Goal: Task Accomplishment & Management: Use online tool/utility

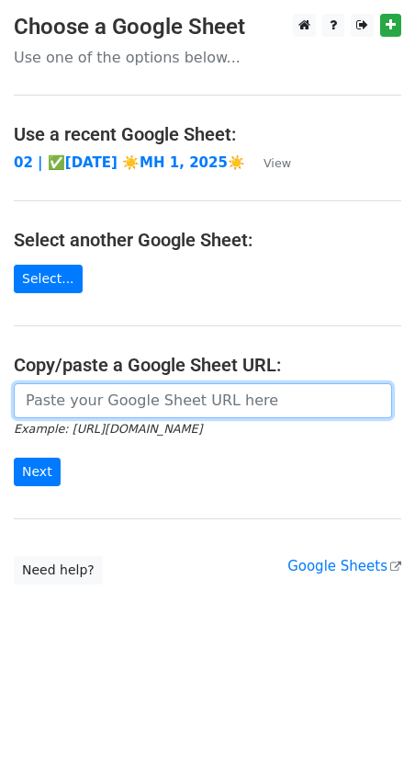
click at [127, 395] on input "url" at bounding box center [203, 400] width 379 height 35
paste input "[URL][DOMAIN_NAME]"
type input "[URL][DOMAIN_NAME]"
click at [14, 458] on input "Next" at bounding box center [37, 472] width 47 height 28
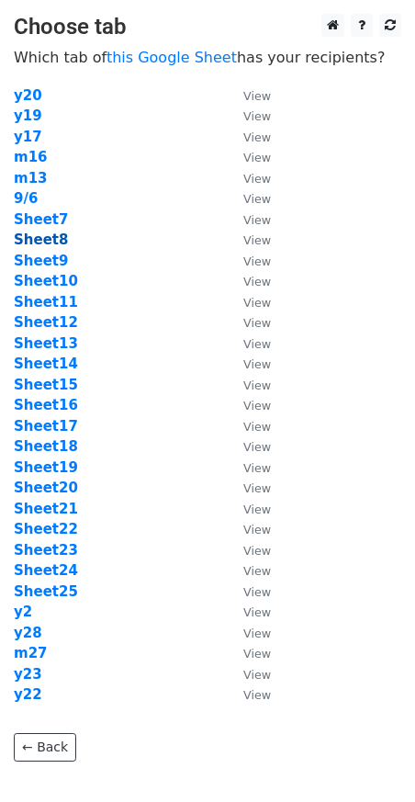
click at [45, 232] on strong "Sheet8" at bounding box center [41, 240] width 54 height 17
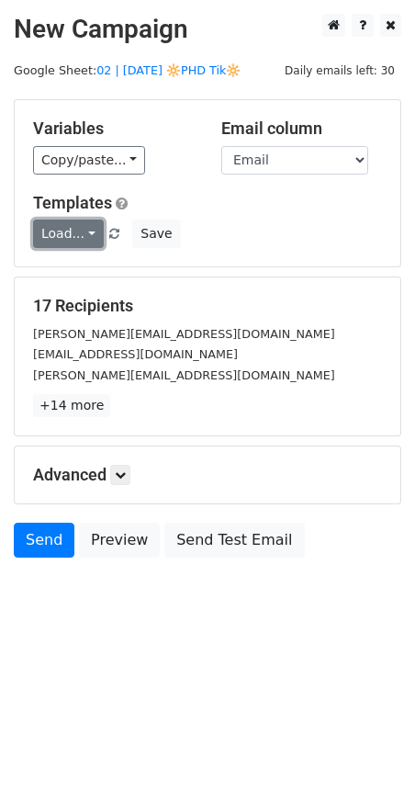
click at [70, 233] on link "Load..." at bounding box center [68, 234] width 71 height 28
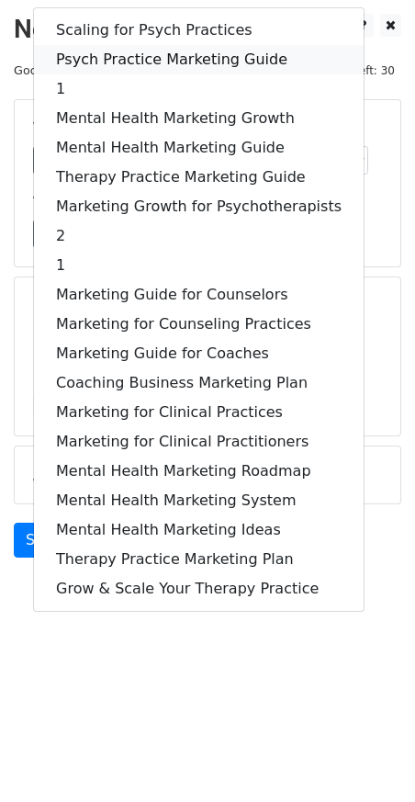
click at [195, 62] on link "Psych Practice Marketing Guide" at bounding box center [199, 59] width 330 height 29
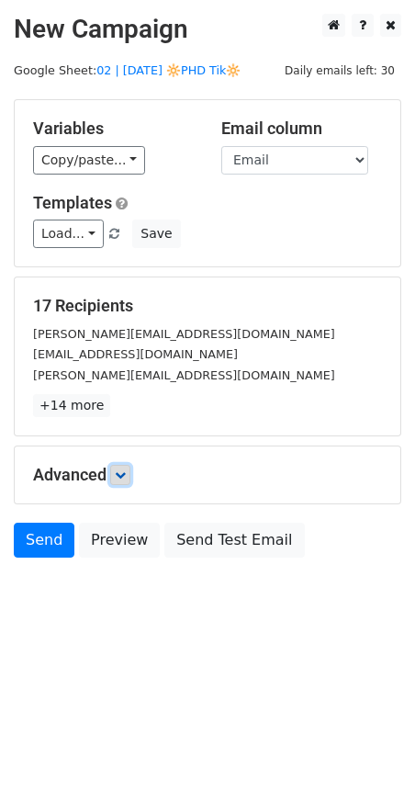
click at [130, 474] on link at bounding box center [120, 475] width 20 height 20
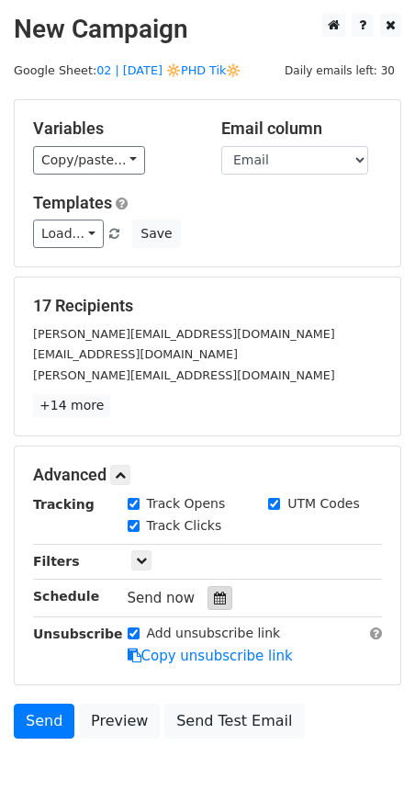
click at [210, 586] on div at bounding box center [220, 598] width 25 height 24
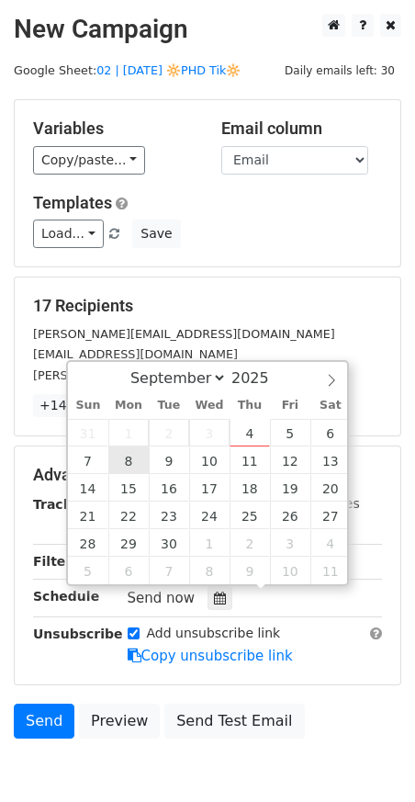
type input "2025-09-08 12:00"
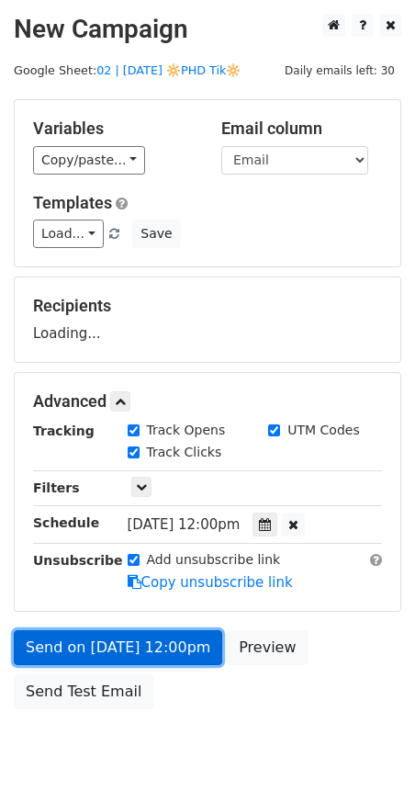
click at [142, 640] on link "Send on Sep 8 at 12:00pm" at bounding box center [118, 647] width 209 height 35
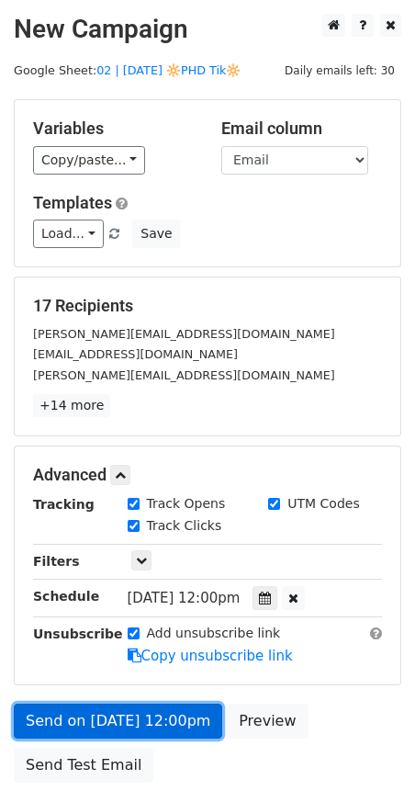
click at [67, 708] on link "Send on Sep 8 at 12:00pm" at bounding box center [118, 721] width 209 height 35
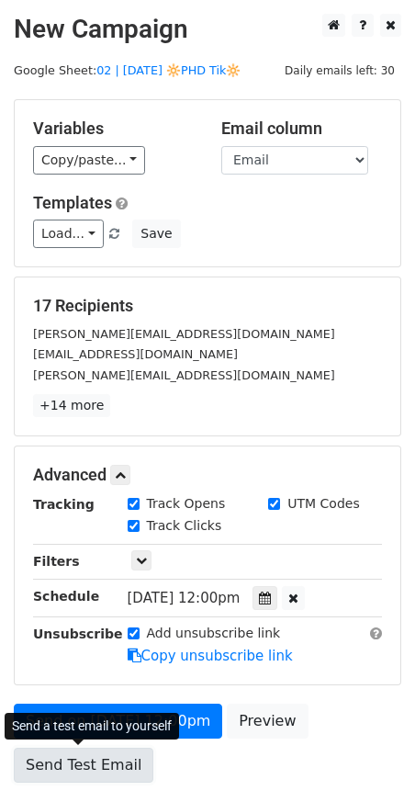
click at [66, 765] on link "Send Test Email" at bounding box center [84, 765] width 140 height 35
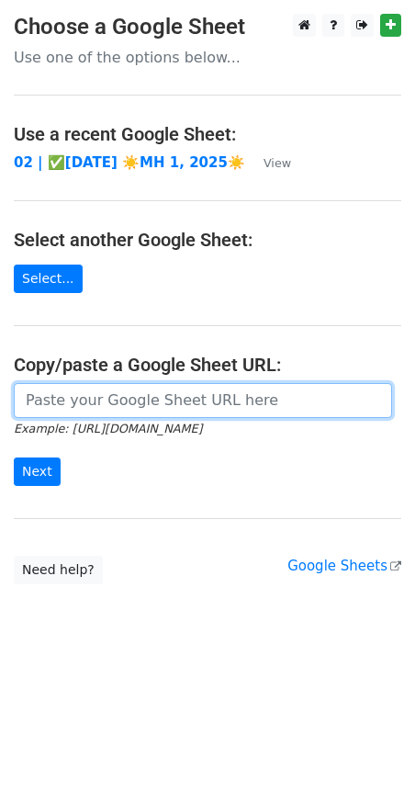
click at [125, 408] on input "url" at bounding box center [203, 400] width 379 height 35
paste input "https://docs.google.com/spreadsheets/d/1_ZY2NbBg3H1cSvG_qJmXpILmlBsQiALdUhHkxFe…"
type input "https://docs.google.com/spreadsheets/d/1_ZY2NbBg3H1cSvG_qJmXpILmlBsQiALdUhHkxFe…"
click at [14, 458] on input "Next" at bounding box center [37, 472] width 47 height 28
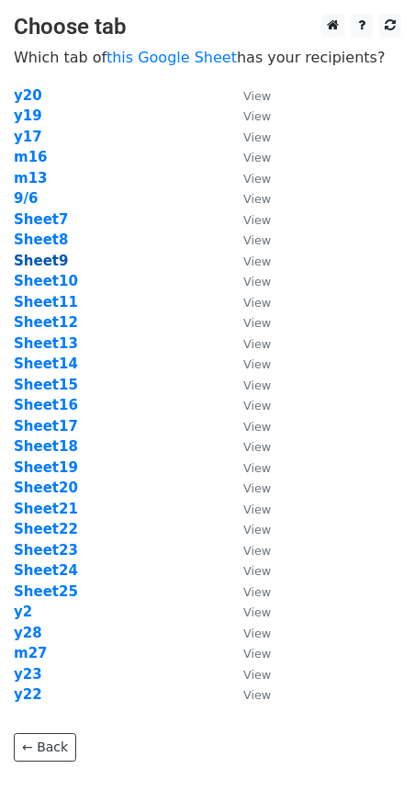
click at [43, 261] on strong "Sheet9" at bounding box center [41, 261] width 54 height 17
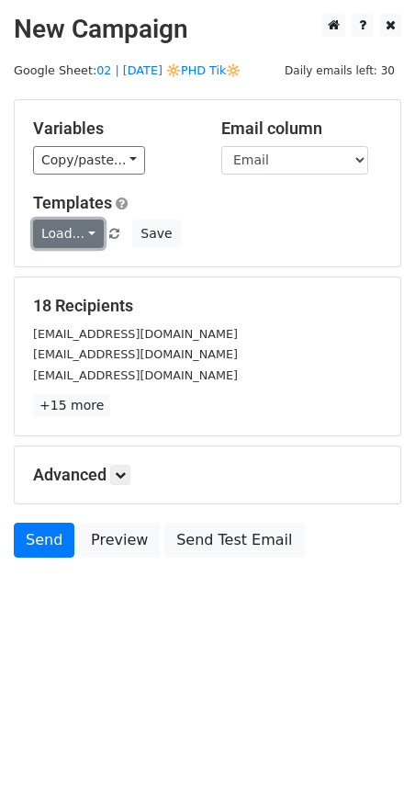
click at [58, 244] on link "Load..." at bounding box center [68, 234] width 71 height 28
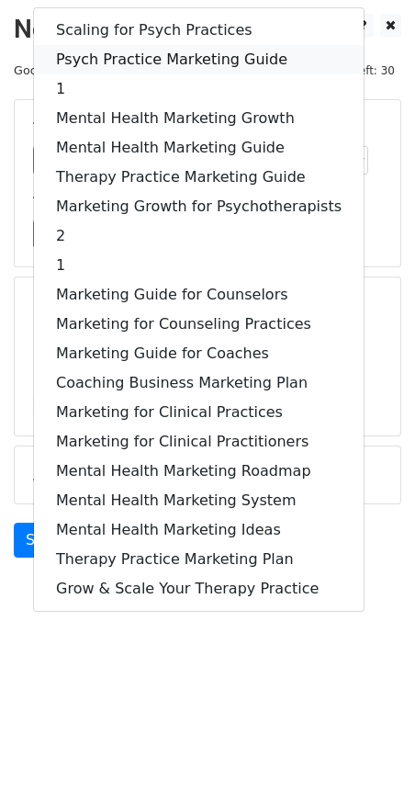
click at [221, 53] on link "Psych Practice Marketing Guide" at bounding box center [199, 59] width 330 height 29
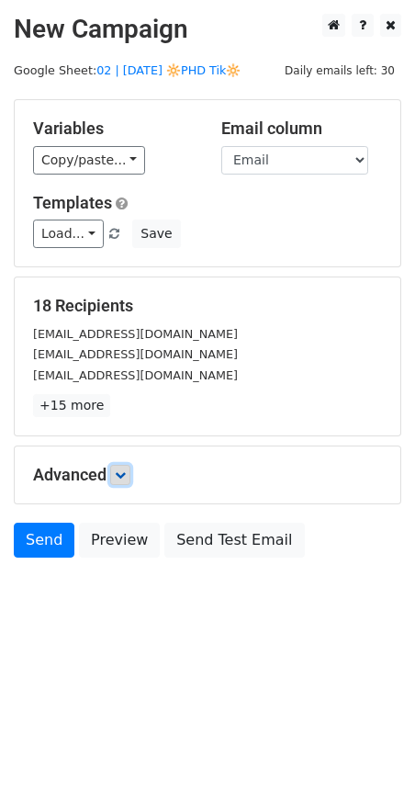
click at [125, 470] on icon at bounding box center [120, 475] width 11 height 11
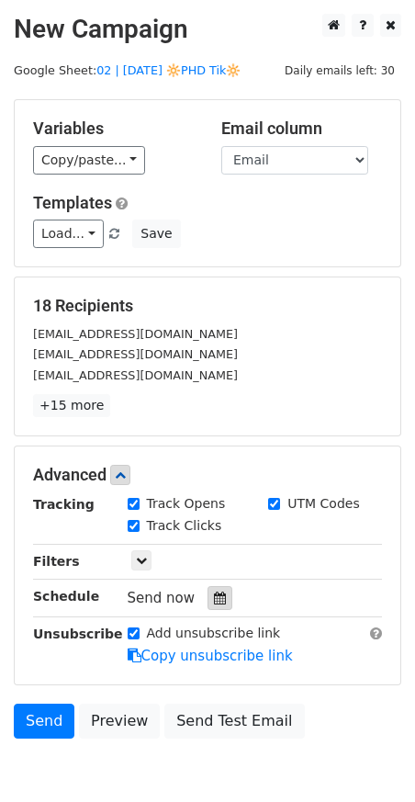
click at [214, 592] on icon at bounding box center [220, 598] width 12 height 13
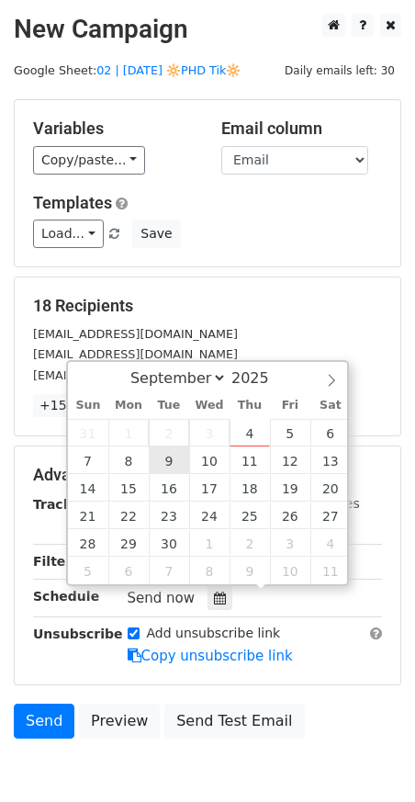
type input "2025-09-09 12:00"
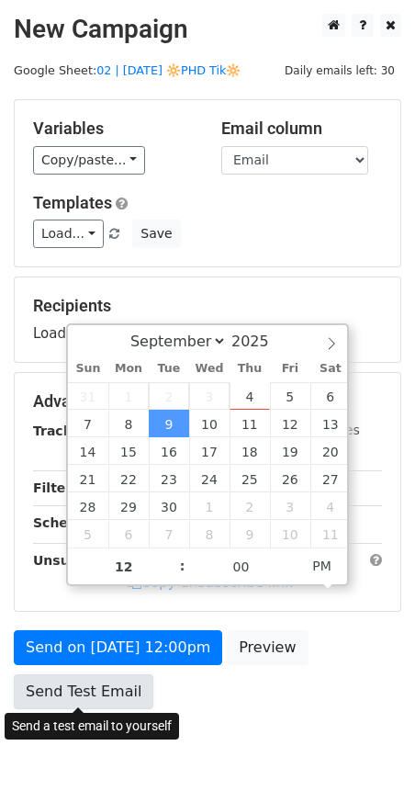
click at [116, 693] on link "Send Test Email" at bounding box center [84, 691] width 140 height 35
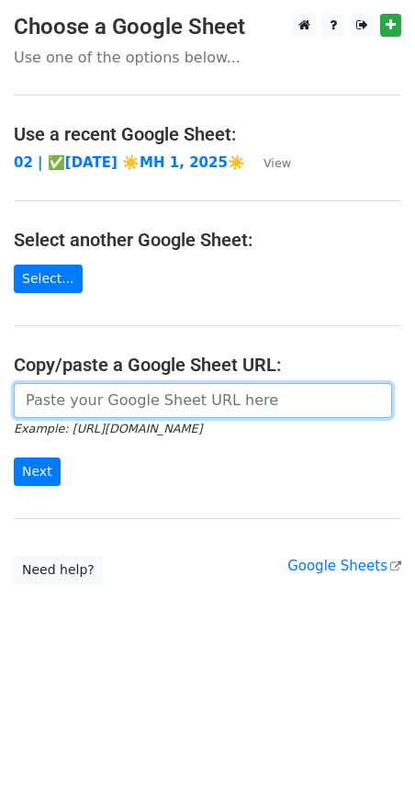
click at [108, 396] on input "url" at bounding box center [203, 400] width 379 height 35
paste input "[URL][DOMAIN_NAME]"
type input "https://docs.google.com/spreadsheets/d/1_ZY2NbBg3H1cSvG_qJmXpILmlBsQiALdUhHkxFe…"
click at [14, 458] on input "Next" at bounding box center [37, 472] width 47 height 28
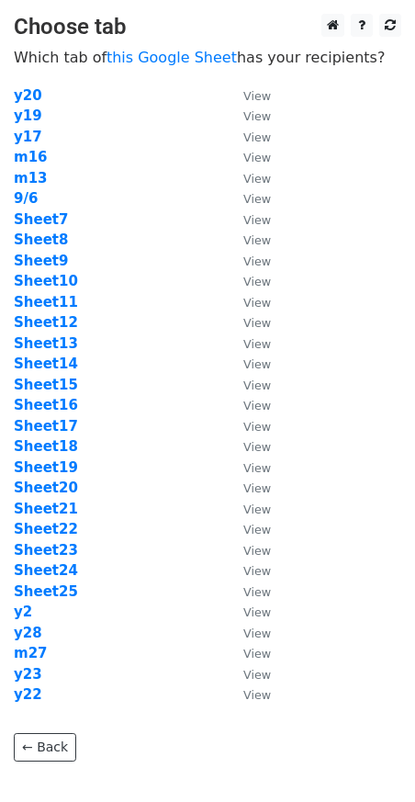
click at [39, 271] on td "Sheet10" at bounding box center [119, 281] width 211 height 21
click at [39, 278] on strong "Sheet10" at bounding box center [46, 281] width 64 height 17
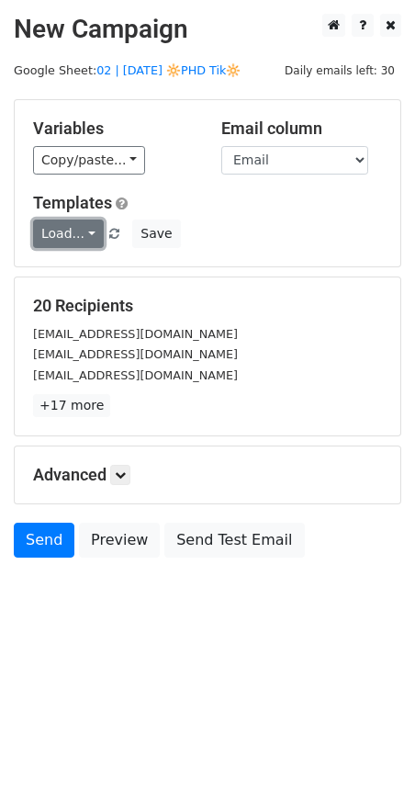
click at [73, 236] on link "Load..." at bounding box center [68, 234] width 71 height 28
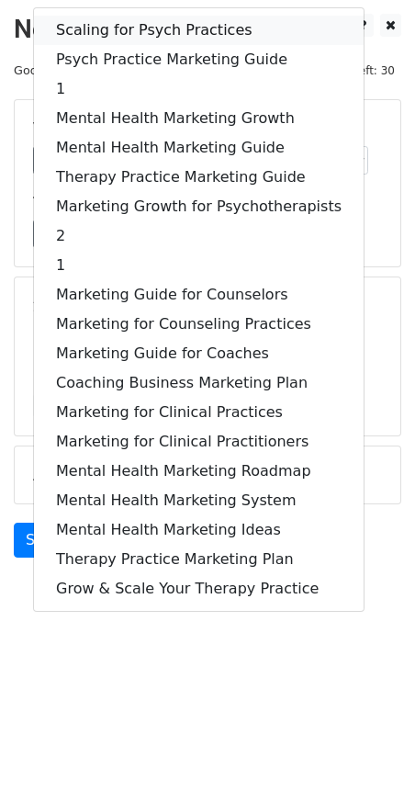
click at [181, 22] on link "Scaling for Psych Practices" at bounding box center [199, 30] width 330 height 29
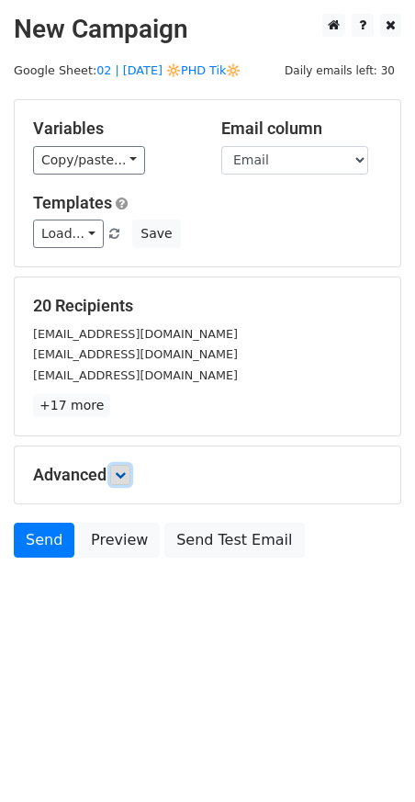
click at [124, 473] on icon at bounding box center [120, 475] width 11 height 11
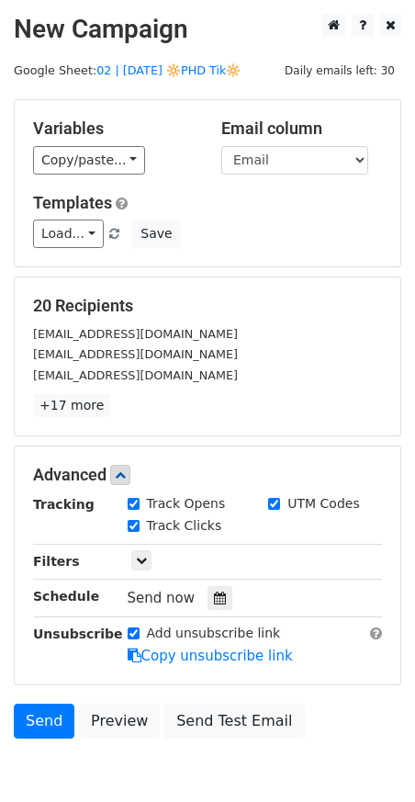
click at [219, 612] on div "Tracking Track Opens UTM Codes Track Clicks Filters Only include spreadsheet ro…" at bounding box center [207, 580] width 349 height 172
click at [214, 594] on icon at bounding box center [220, 598] width 12 height 13
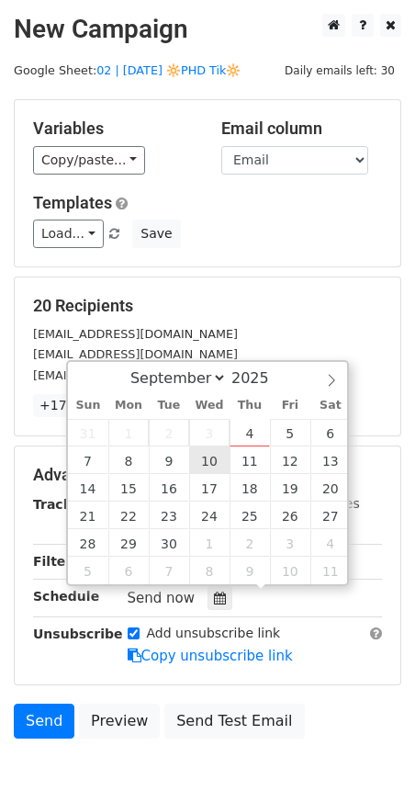
type input "2025-09-10 12:00"
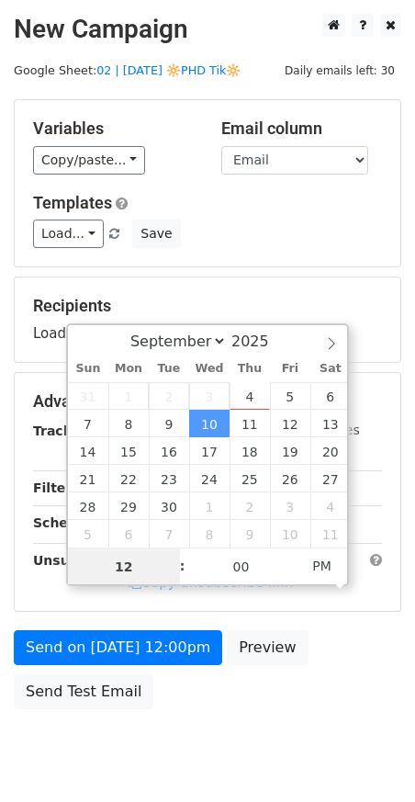
scroll to position [62, 0]
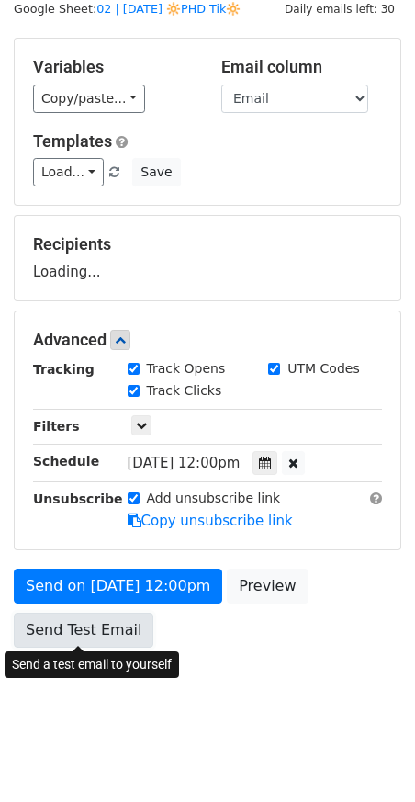
click at [81, 629] on link "Send Test Email" at bounding box center [84, 630] width 140 height 35
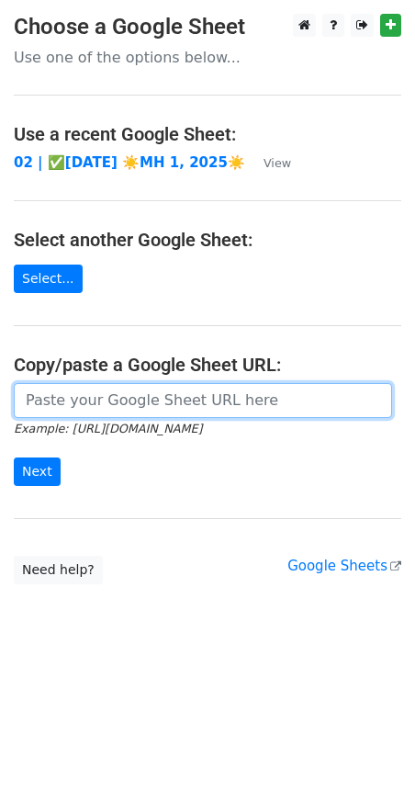
click at [89, 399] on input "url" at bounding box center [203, 400] width 379 height 35
paste input "[URL][DOMAIN_NAME]"
type input "https://docs.google.com/spreadsheets/d/1_ZY2NbBg3H1cSvG_qJmXpILmlBsQiALdUhHkxFe…"
click at [14, 458] on input "Next" at bounding box center [37, 472] width 47 height 28
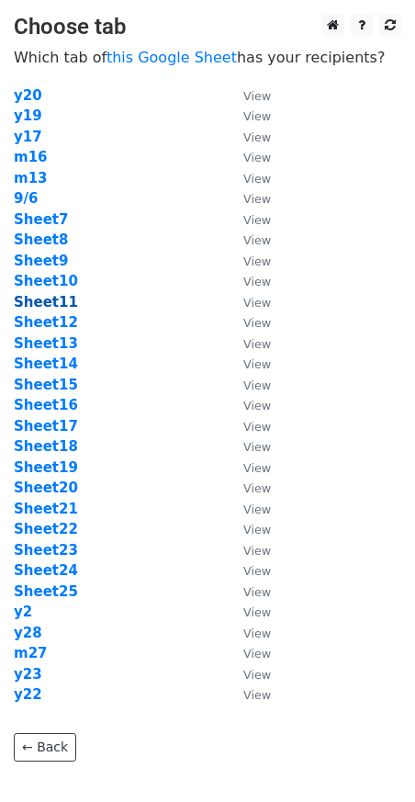
click at [52, 300] on strong "Sheet11" at bounding box center [46, 302] width 64 height 17
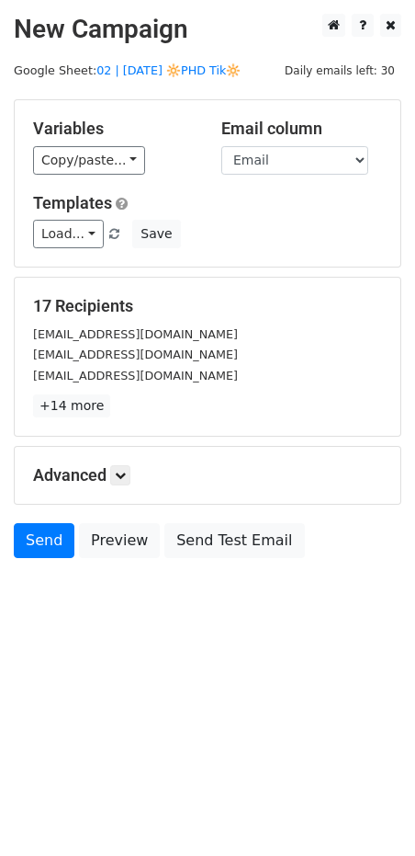
click at [68, 215] on div "Templates Load... Scaling for Psych Practices Psych Practice Marketing Guide 1 …" at bounding box center [207, 221] width 377 height 56
click at [68, 230] on link "Load..." at bounding box center [68, 234] width 71 height 28
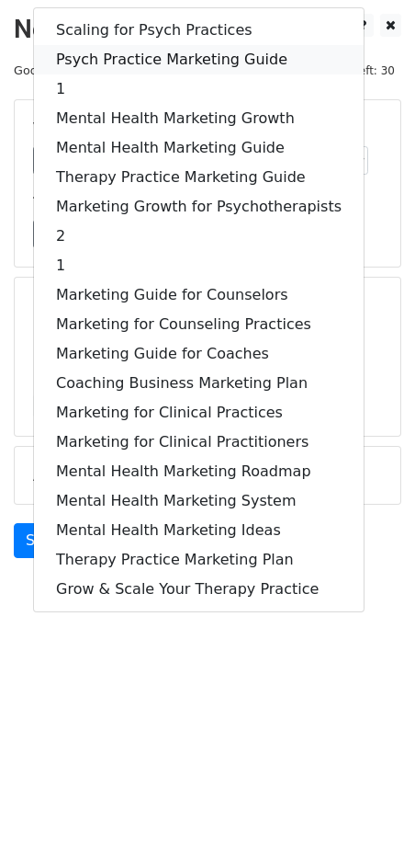
drag, startPoint x: 160, startPoint y: 58, endPoint x: 134, endPoint y: 323, distance: 265.9
click at [160, 59] on link "Psych Practice Marketing Guide" at bounding box center [199, 59] width 330 height 29
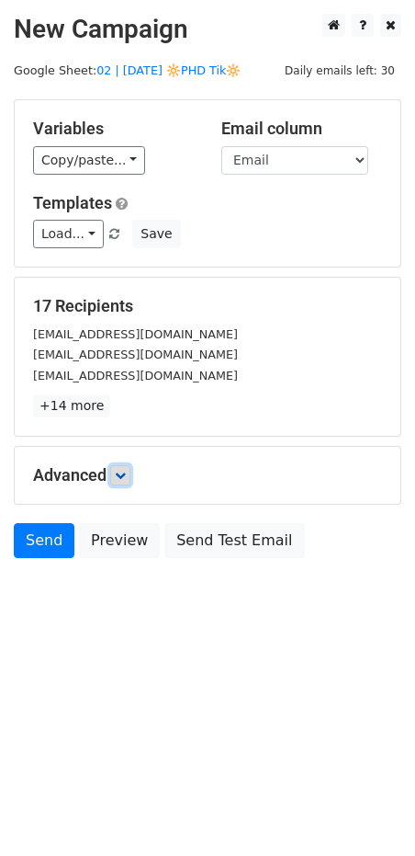
click at [130, 482] on link at bounding box center [120, 475] width 20 height 20
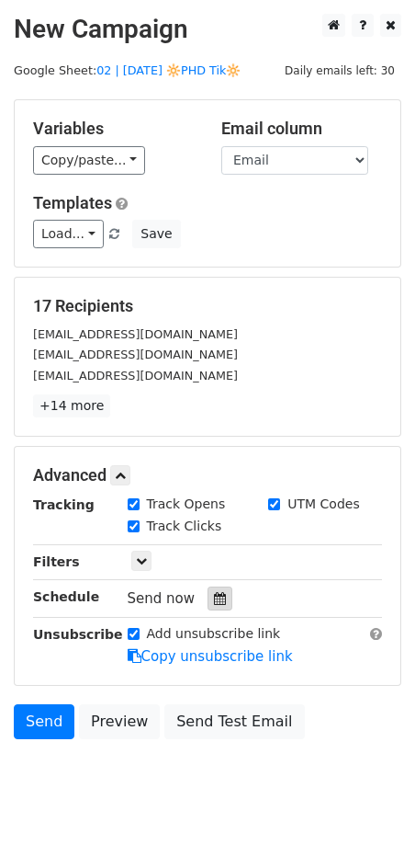
click at [214, 595] on icon at bounding box center [220, 598] width 12 height 13
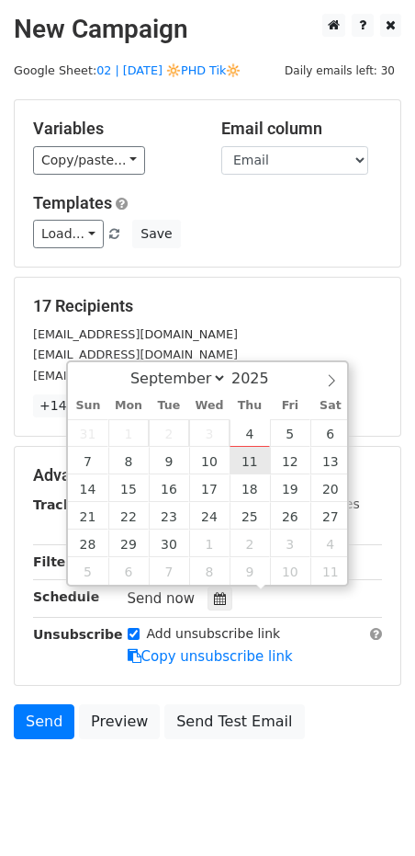
type input "2025-09-11 12:00"
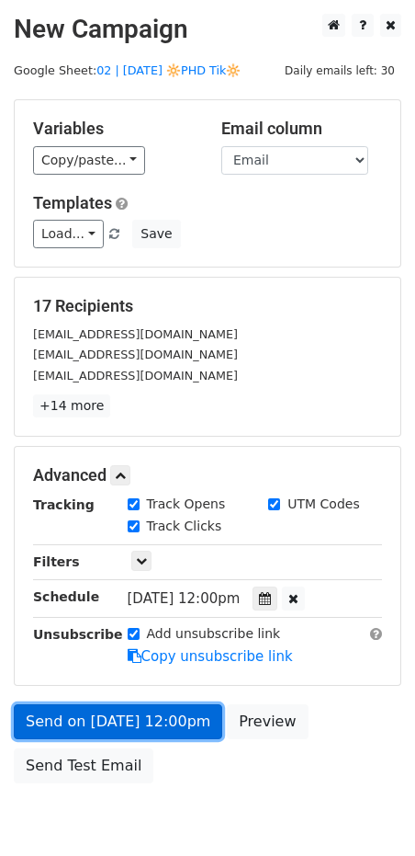
drag, startPoint x: 96, startPoint y: 713, endPoint x: 96, endPoint y: 735, distance: 22.1
click at [96, 714] on link "Send on Sep 11 at 12:00pm" at bounding box center [118, 721] width 209 height 35
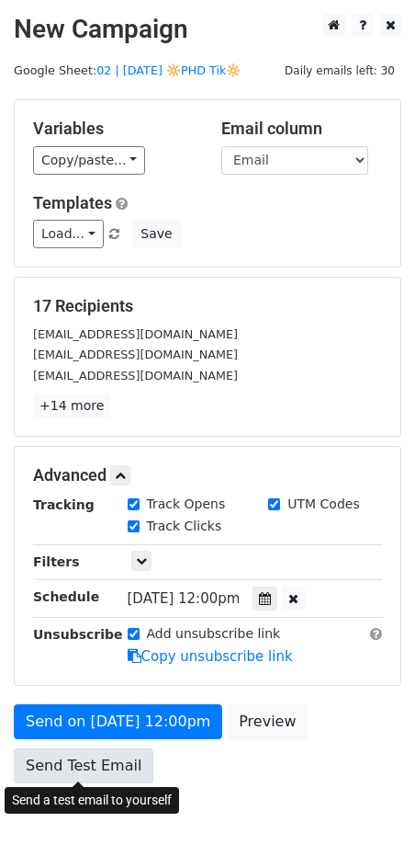
click at [93, 759] on link "Send Test Email" at bounding box center [84, 765] width 140 height 35
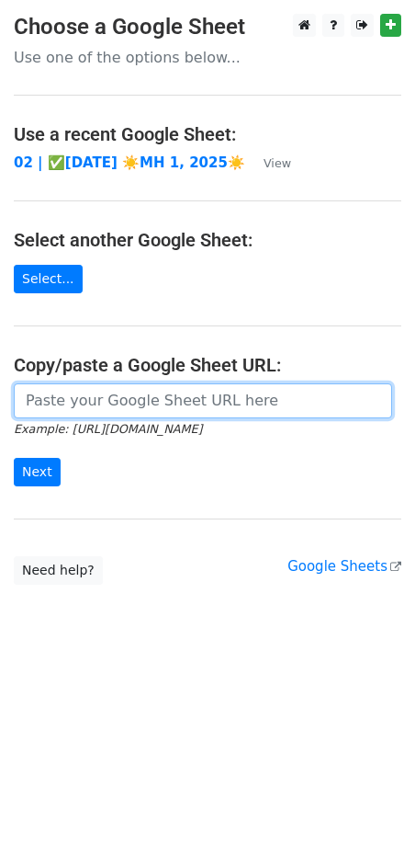
click at [157, 399] on input "url" at bounding box center [203, 400] width 379 height 35
paste input "https://docs.google.com/spreadsheets/d/1_ZY2NbBg3H1cSvG_qJmXpILmlBsQiALdUhHkxFe…"
type input "https://docs.google.com/spreadsheets/d/1_ZY2NbBg3H1cSvG_qJmXpILmlBsQiALdUhHkxFe…"
click at [14, 458] on input "Next" at bounding box center [37, 472] width 47 height 28
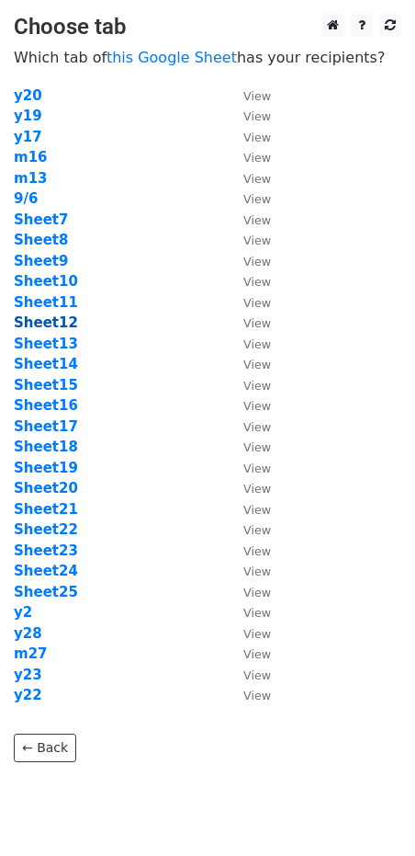
click at [58, 319] on strong "Sheet12" at bounding box center [46, 322] width 64 height 17
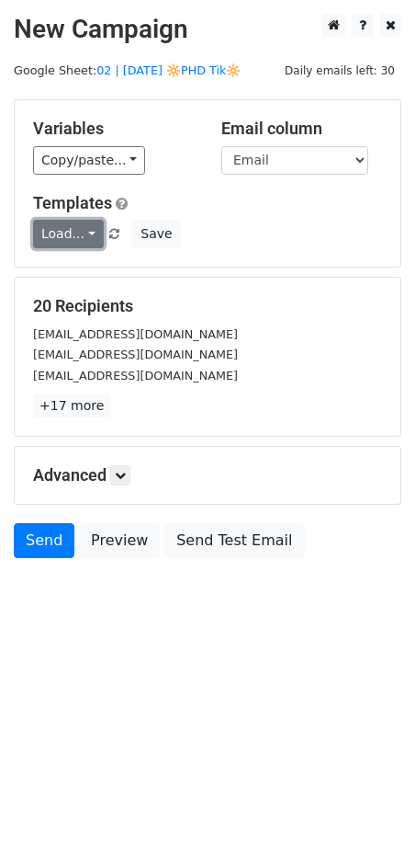
click at [67, 243] on link "Load..." at bounding box center [68, 234] width 71 height 28
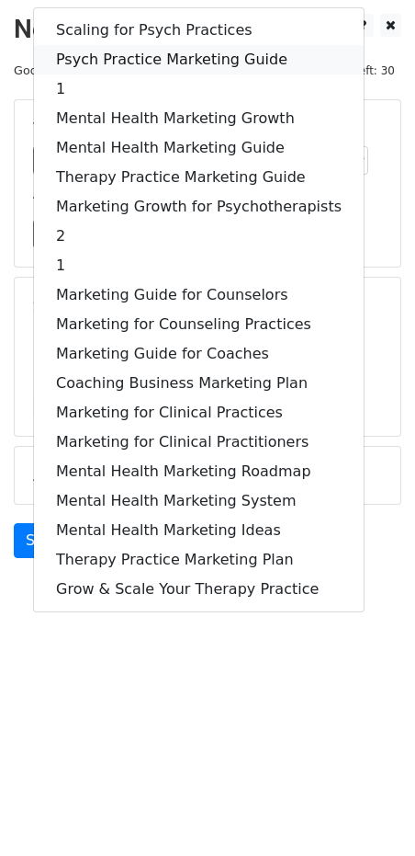
click at [155, 51] on link "Psych Practice Marketing Guide" at bounding box center [199, 59] width 330 height 29
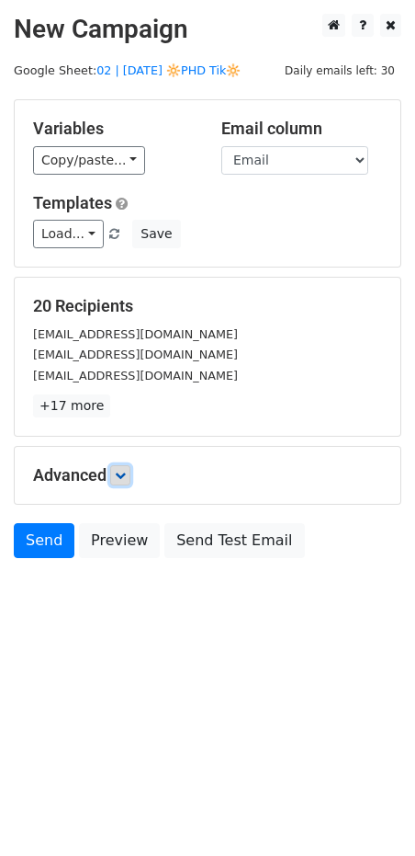
click at [126, 471] on icon at bounding box center [120, 475] width 11 height 11
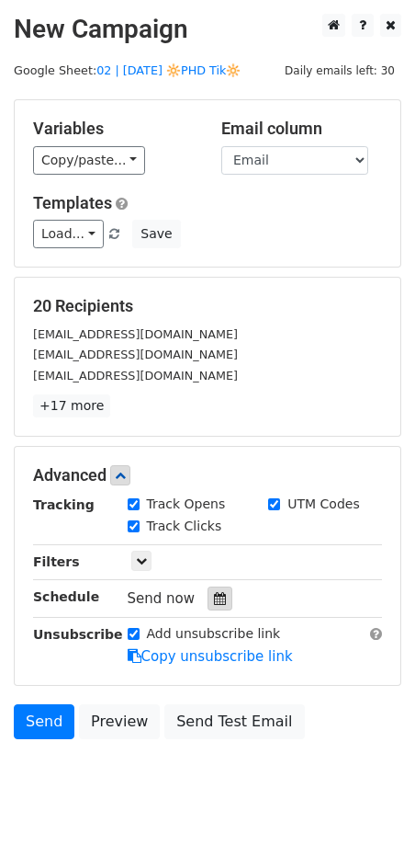
click at [214, 597] on icon at bounding box center [220, 598] width 12 height 13
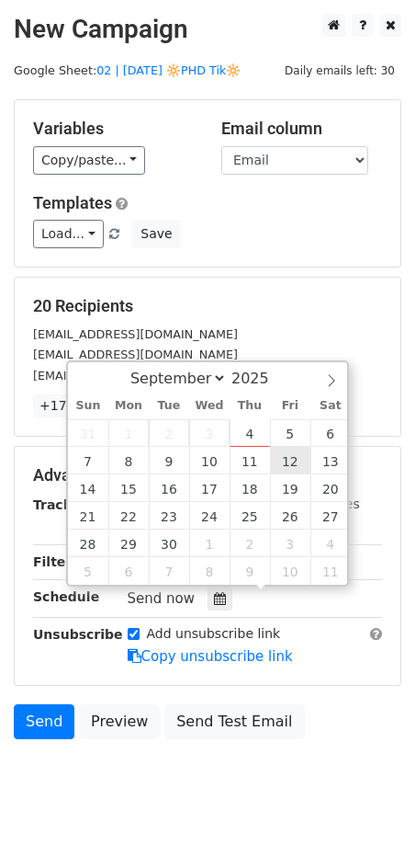
type input "2025-09-12 12:00"
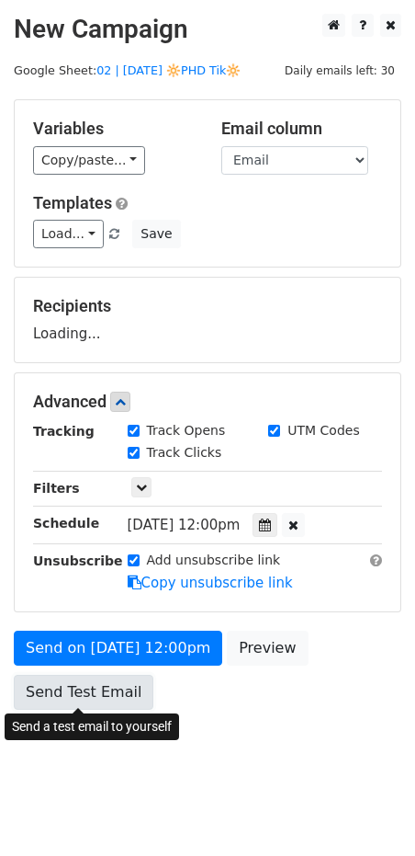
click at [131, 702] on link "Send Test Email" at bounding box center [84, 691] width 140 height 35
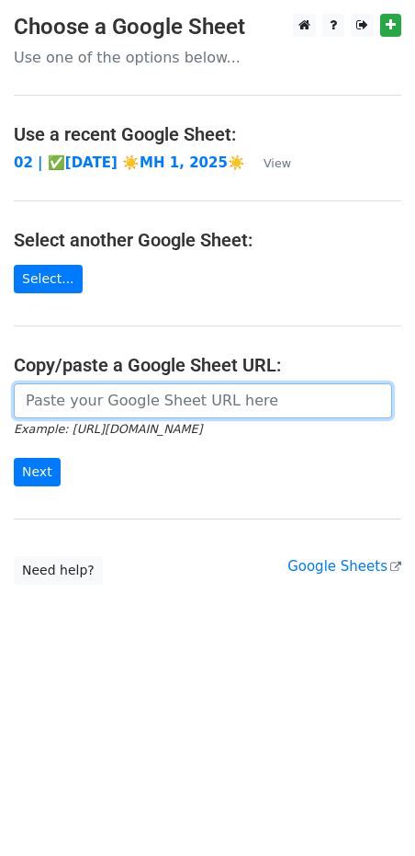
click at [124, 391] on input "url" at bounding box center [203, 400] width 379 height 35
paste input "[URL][DOMAIN_NAME]"
type input "[URL][DOMAIN_NAME]"
click at [14, 458] on input "Next" at bounding box center [37, 472] width 47 height 28
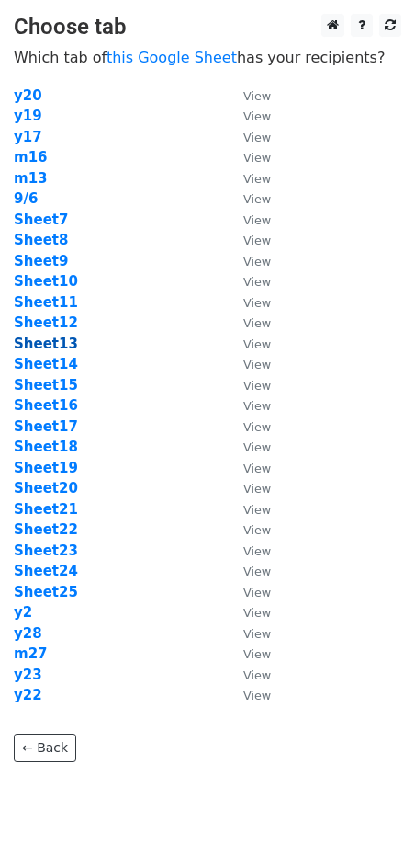
click at [59, 337] on strong "Sheet13" at bounding box center [46, 343] width 64 height 17
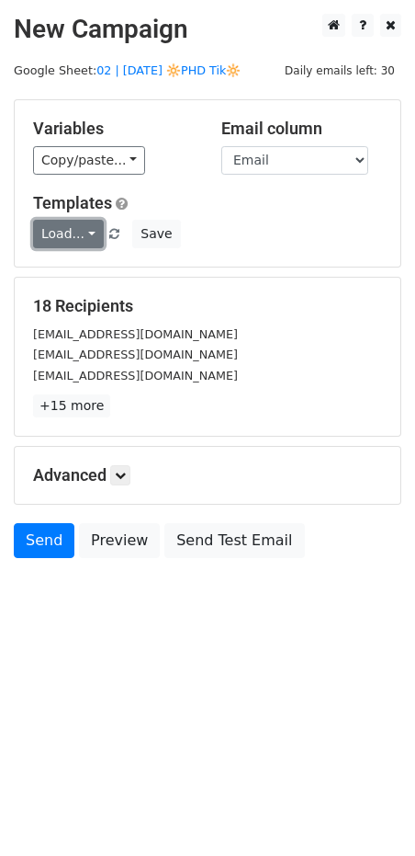
click at [79, 242] on link "Load..." at bounding box center [68, 234] width 71 height 28
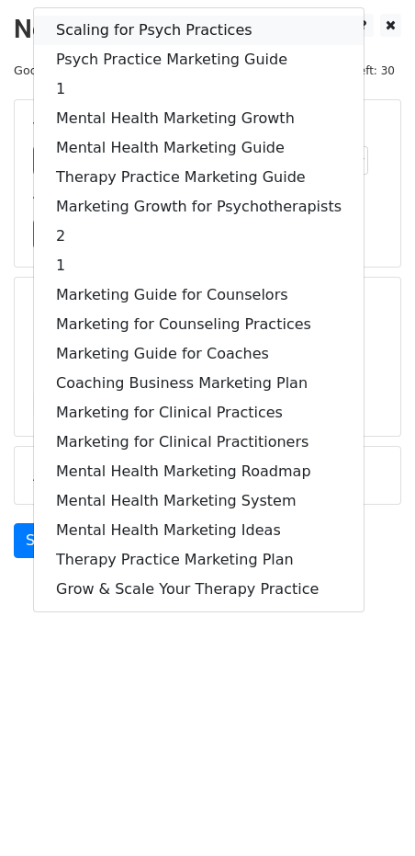
click at [142, 40] on link "Scaling for Psych Practices" at bounding box center [199, 30] width 330 height 29
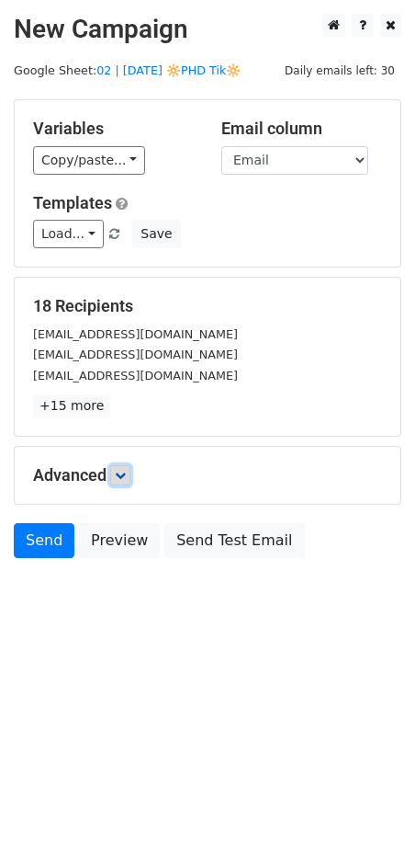
click at [122, 465] on link at bounding box center [120, 475] width 20 height 20
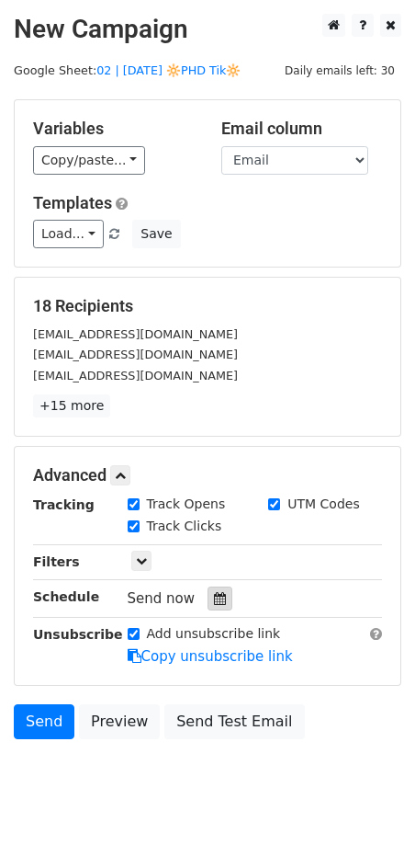
click at [210, 589] on div at bounding box center [220, 598] width 25 height 24
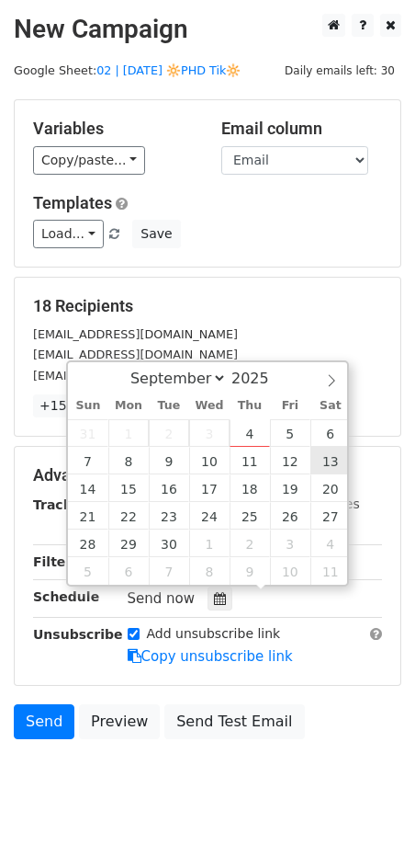
type input "[DATE] 12:00"
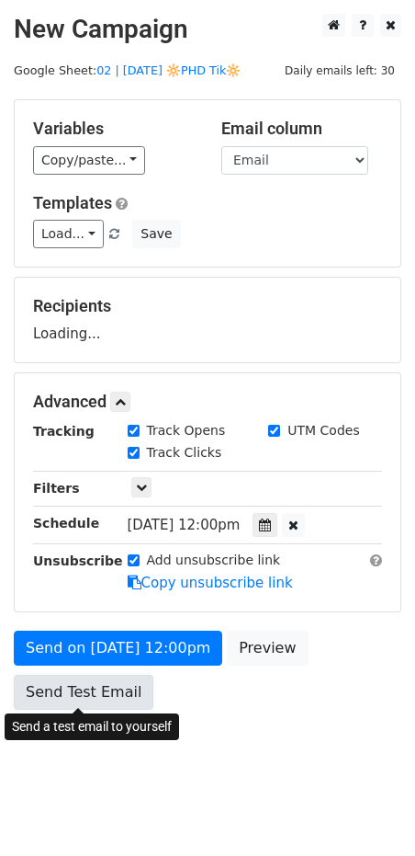
click at [118, 679] on link "Send Test Email" at bounding box center [84, 691] width 140 height 35
